Goal: Transaction & Acquisition: Download file/media

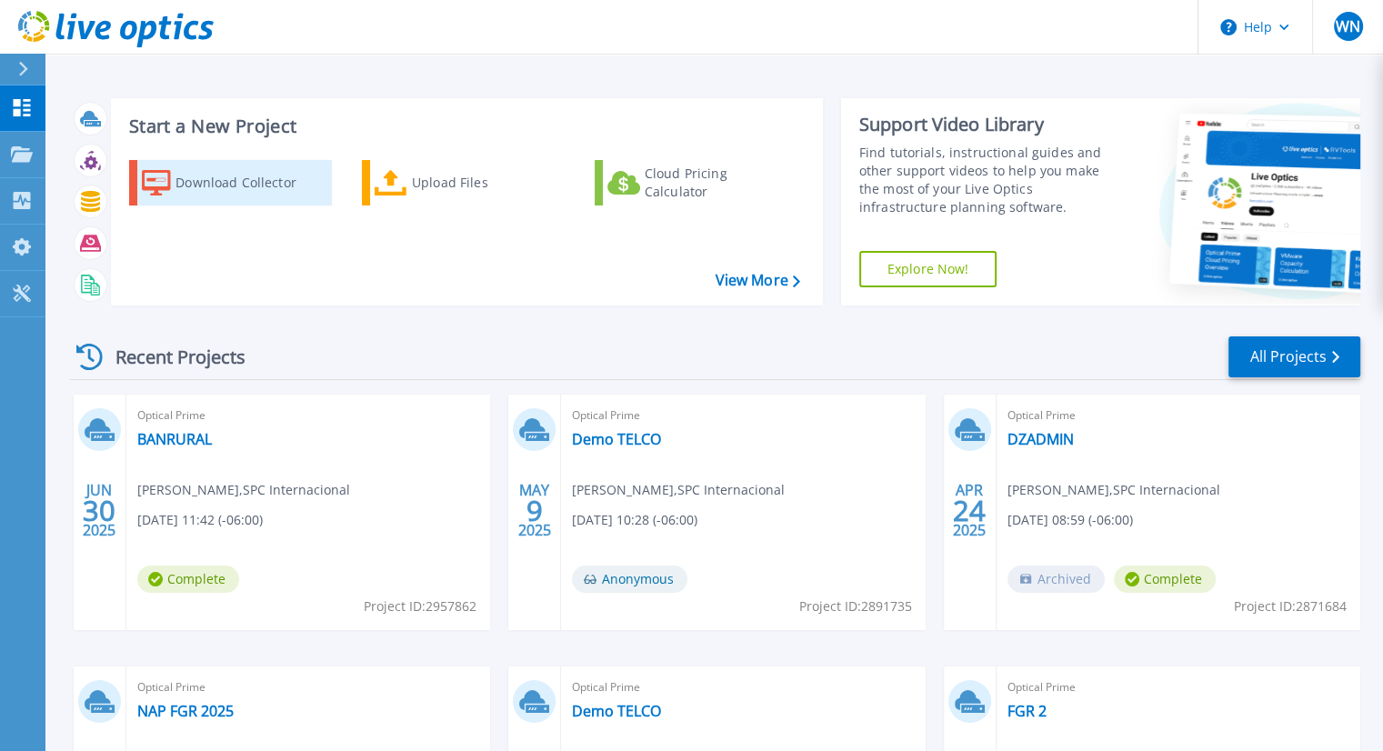
click at [256, 187] on div "Download Collector" at bounding box center [247, 183] width 145 height 36
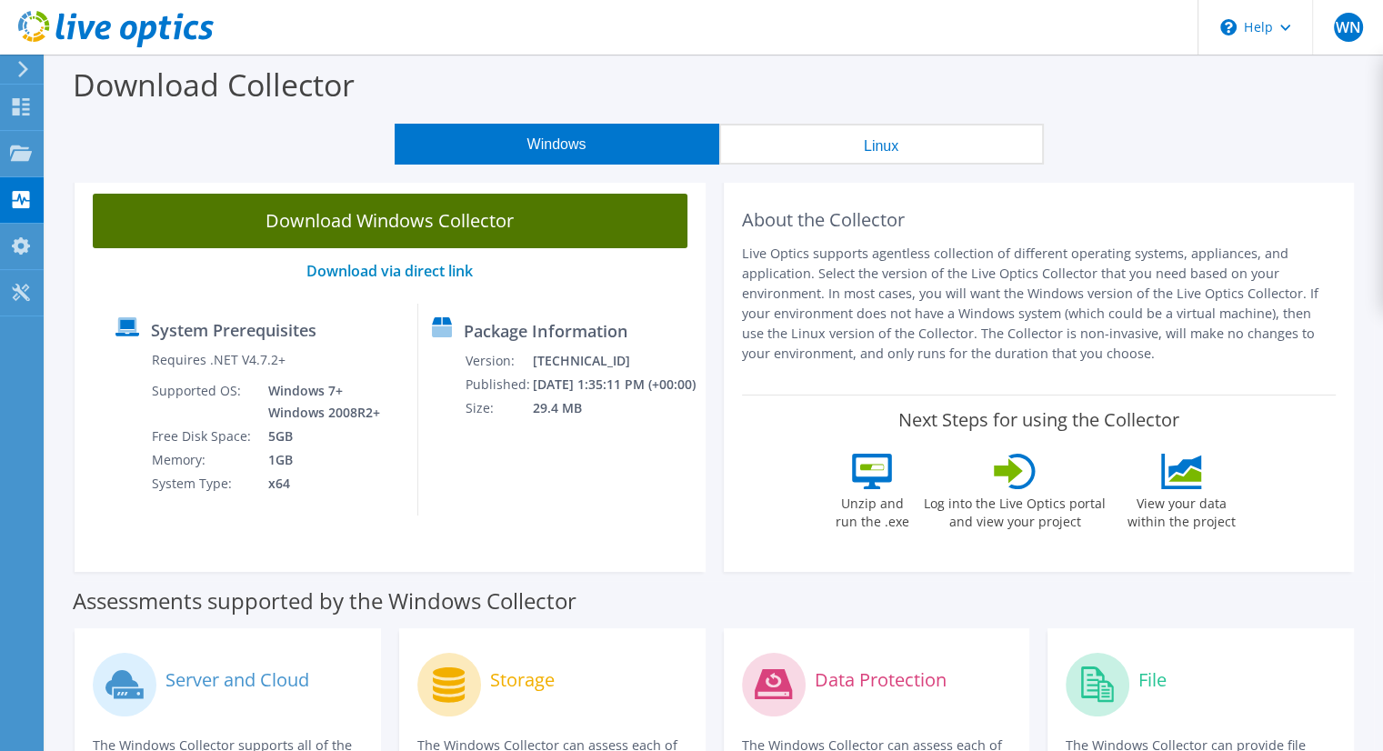
click at [385, 220] on link "Download Windows Collector" at bounding box center [390, 221] width 595 height 55
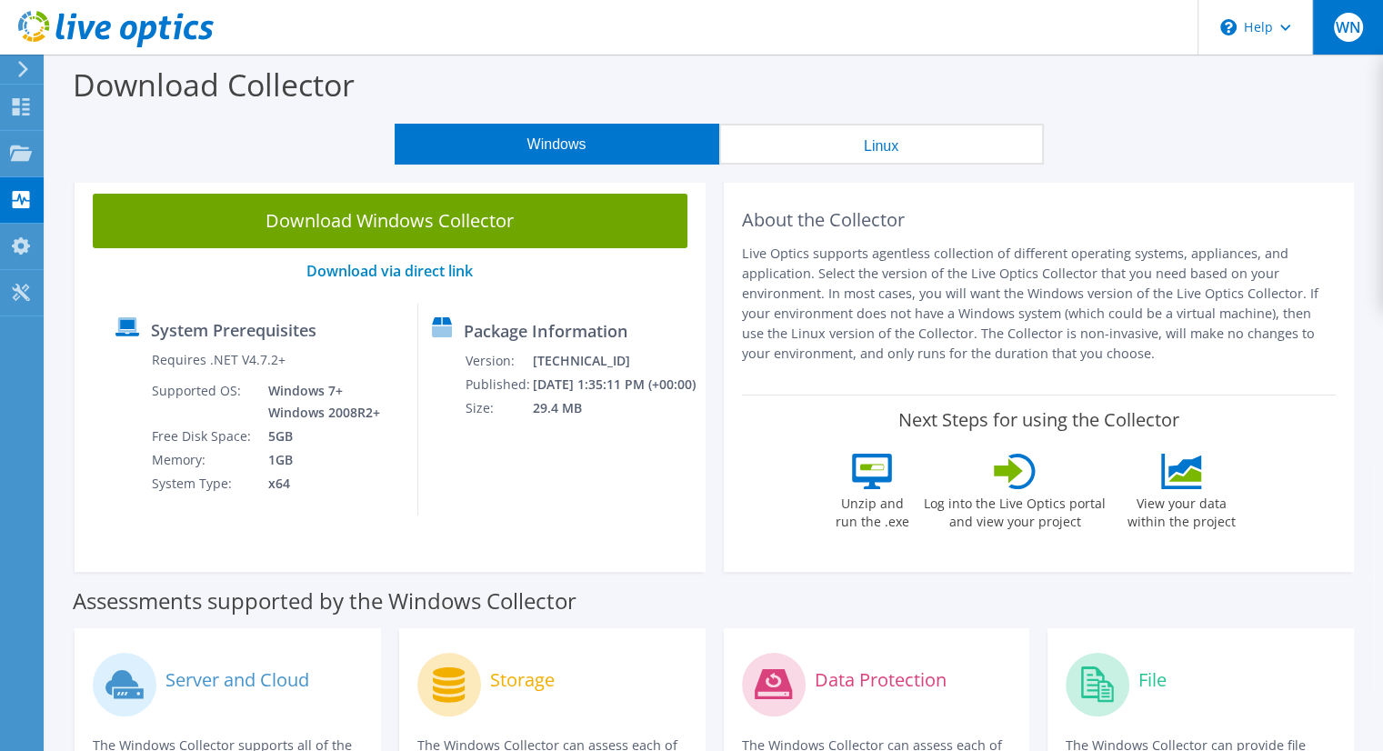
click at [1340, 25] on span "WN" at bounding box center [1348, 27] width 29 height 29
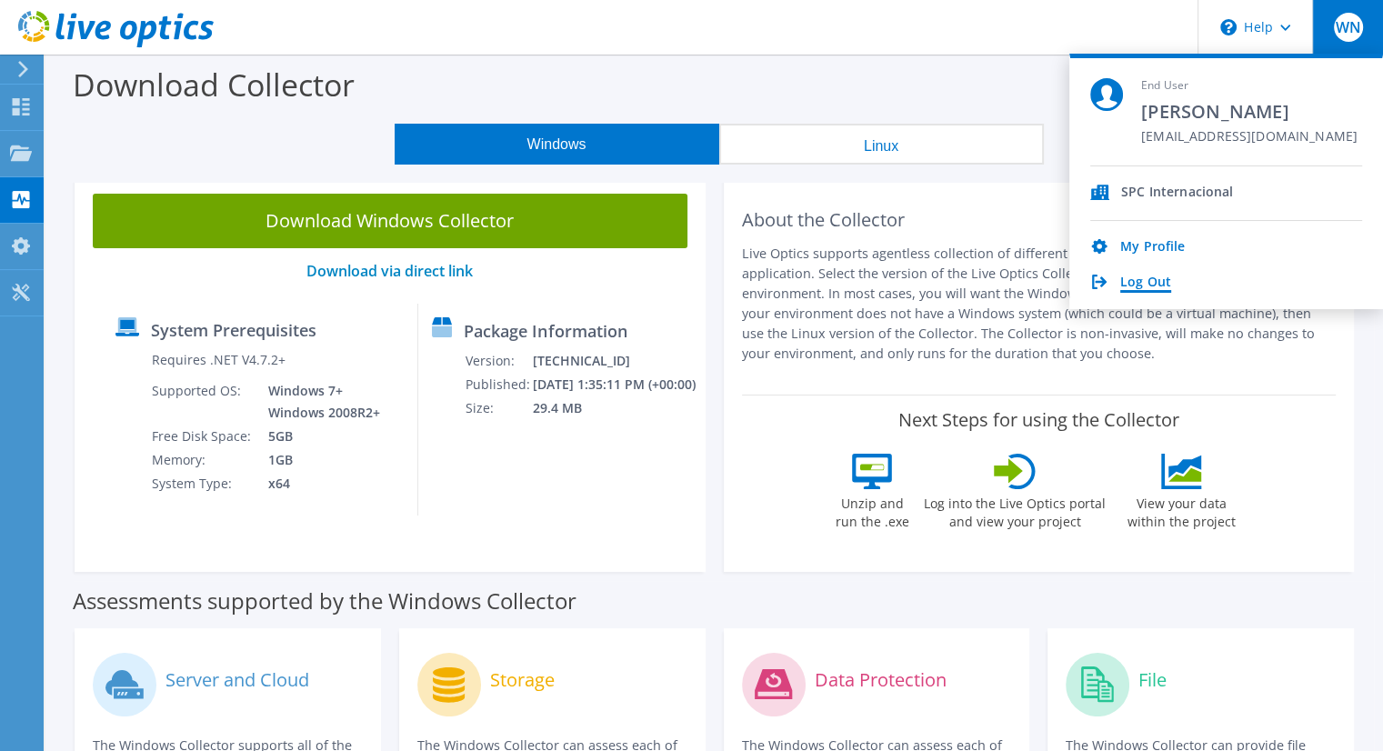
click at [1138, 285] on link "Log Out" at bounding box center [1145, 283] width 51 height 17
